Goal: Check status

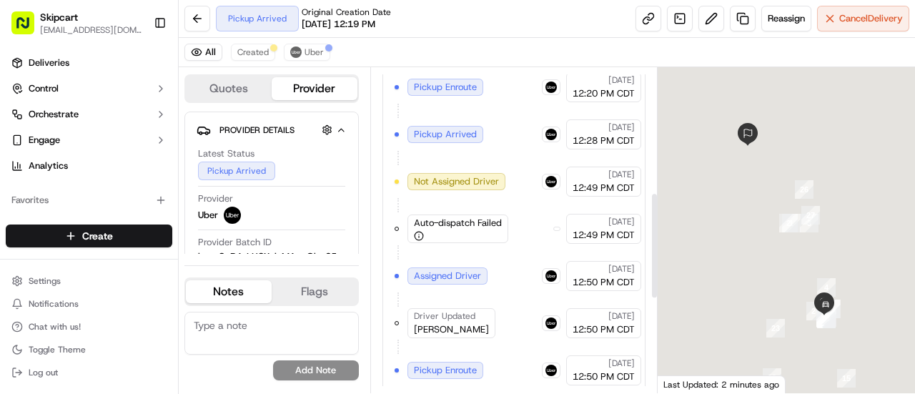
scroll to position [667, 0]
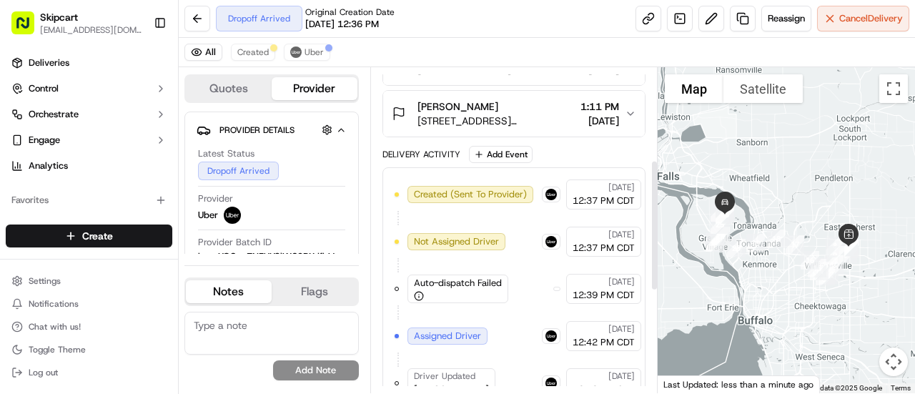
scroll to position [480, 0]
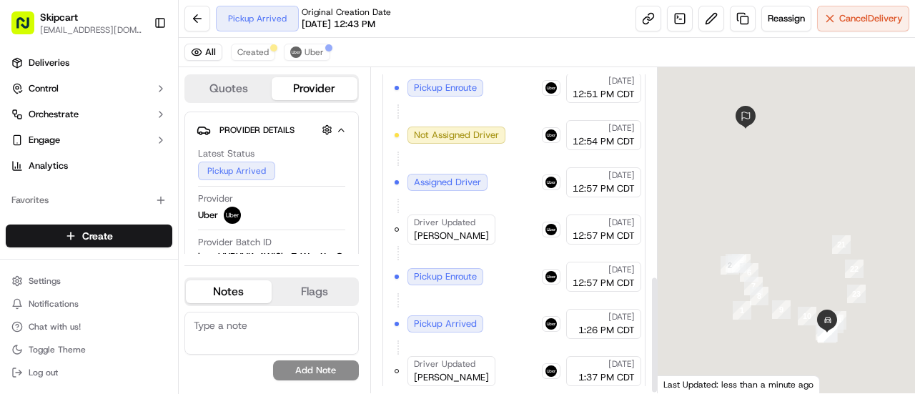
scroll to position [574, 0]
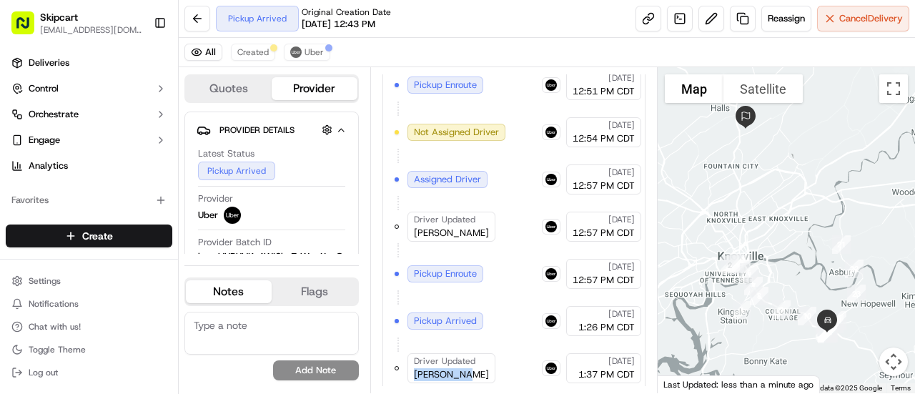
drag, startPoint x: 410, startPoint y: 365, endPoint x: 472, endPoint y: 367, distance: 61.5
click at [472, 367] on div "Driver Updated [PERSON_NAME]" at bounding box center [451, 368] width 88 height 30
copy span "[PERSON_NAME]"
